Goal: Use online tool/utility: Utilize a website feature to perform a specific function

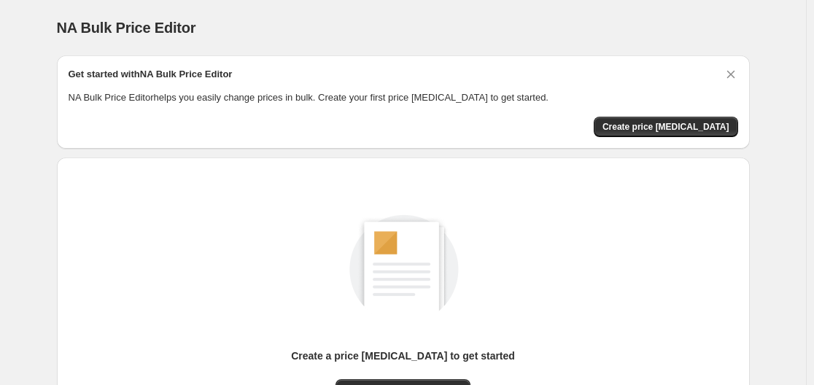
scroll to position [146, 0]
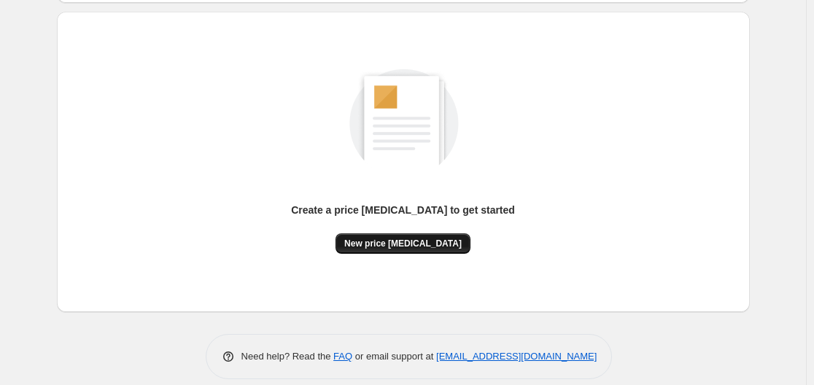
click at [401, 246] on span "New price change job" at bounding box center [402, 244] width 117 height 12
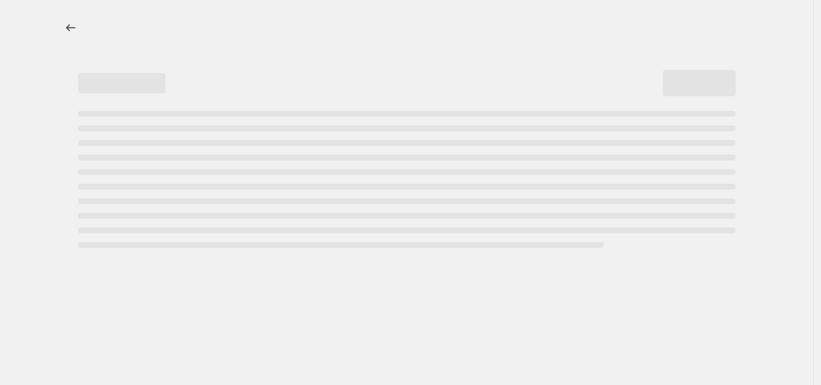
select select "percentage"
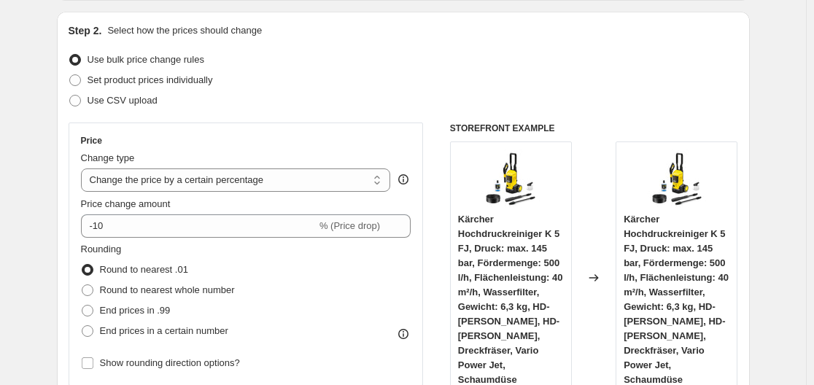
scroll to position [219, 0]
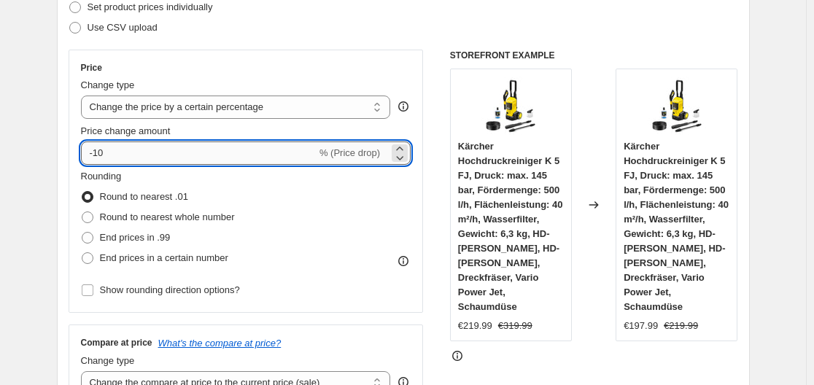
drag, startPoint x: 96, startPoint y: 152, endPoint x: 125, endPoint y: 149, distance: 30.0
click at [125, 149] on input "-10" at bounding box center [199, 152] width 236 height 23
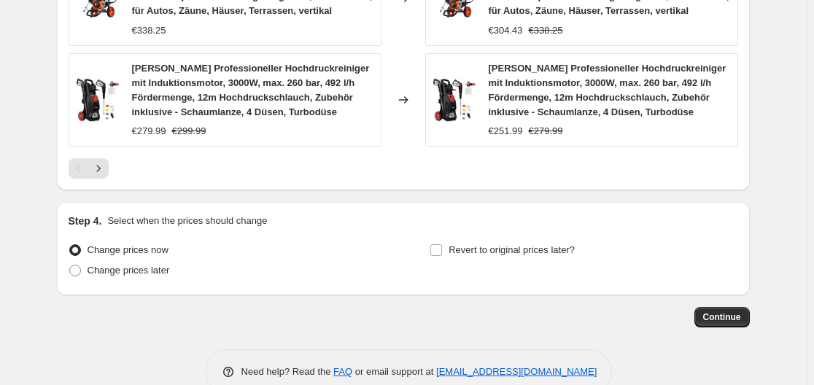
scroll to position [1243, 0]
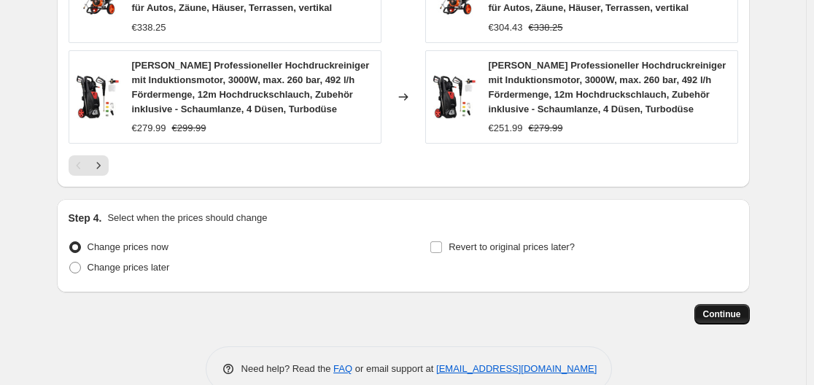
type input "-30"
click at [704, 304] on button "Continue" at bounding box center [721, 314] width 55 height 20
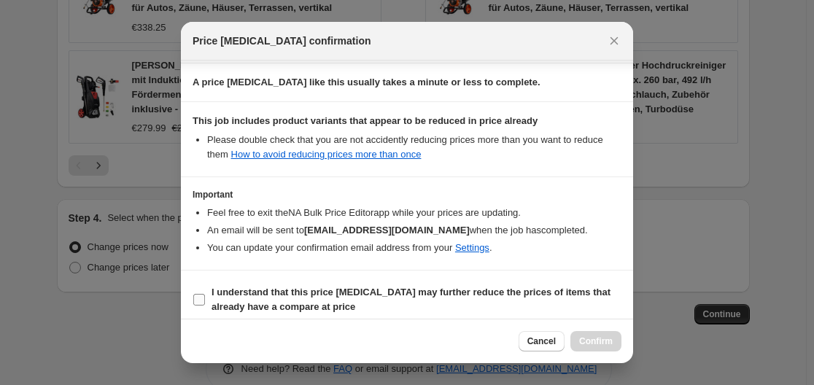
scroll to position [229, 0]
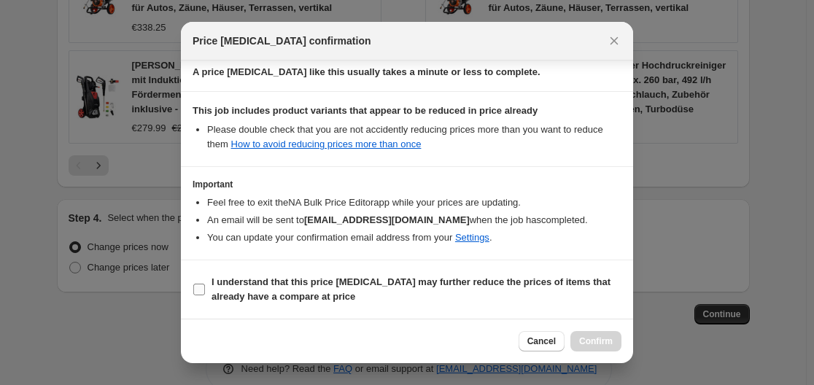
click at [203, 284] on input "I understand that this price change job may further reduce the prices of items …" at bounding box center [199, 290] width 12 height 12
checkbox input "true"
click at [616, 338] on button "Confirm" at bounding box center [595, 341] width 51 height 20
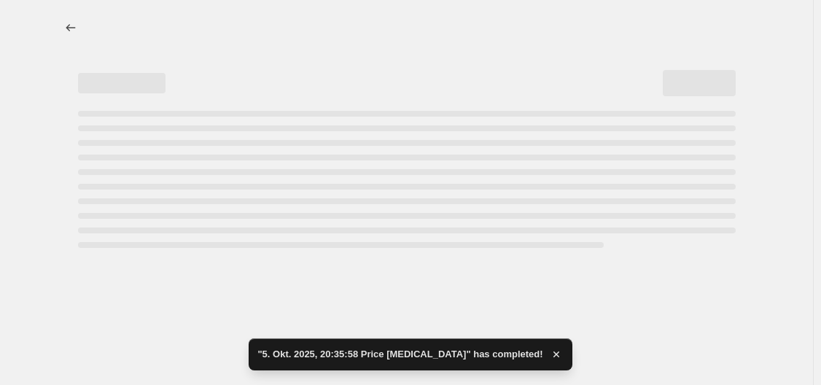
select select "percentage"
